Goal: Information Seeking & Learning: Learn about a topic

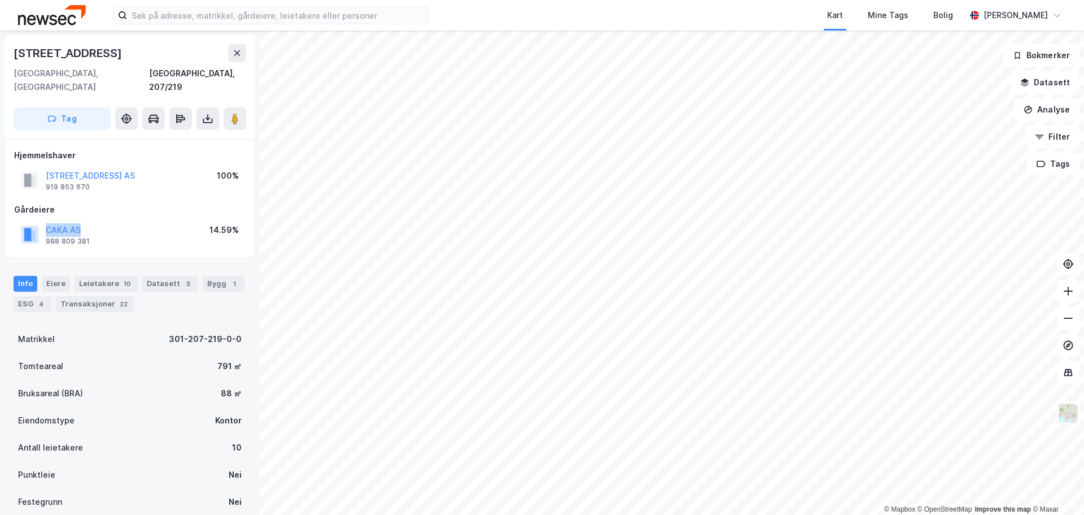
drag, startPoint x: 89, startPoint y: 217, endPoint x: 37, endPoint y: 218, distance: 51.4
click at [37, 221] on div "CAKA AS 988 809 381 14.59%" at bounding box center [130, 234] width 232 height 27
copy button "CAKA AS"
